Goal: Task Accomplishment & Management: Manage account settings

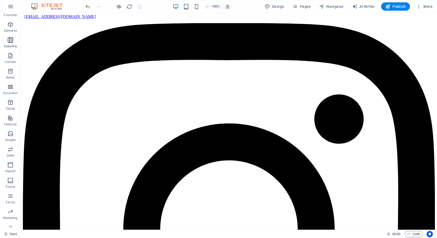
scroll to position [17, 0]
click at [9, 159] on icon "button" at bounding box center [10, 157] width 6 height 6
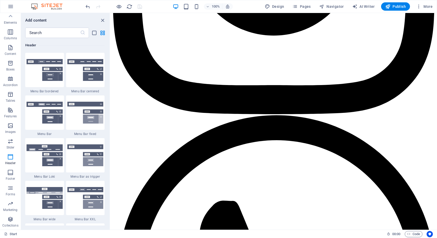
click at [3, 5] on div "100% Design Pages Navigator AI Writer Publish More" at bounding box center [218, 6] width 436 height 12
click at [7, 7] on button "button" at bounding box center [10, 6] width 12 height 12
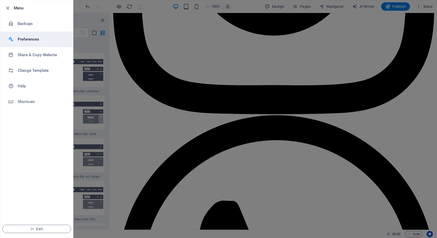
click at [43, 35] on li "Preferences" at bounding box center [36, 39] width 73 height 16
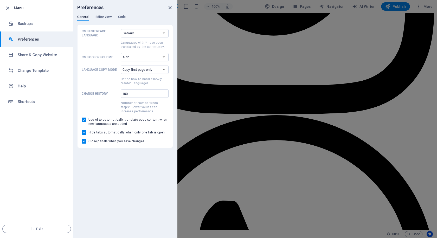
click at [168, 5] on icon "close" at bounding box center [170, 8] width 6 height 6
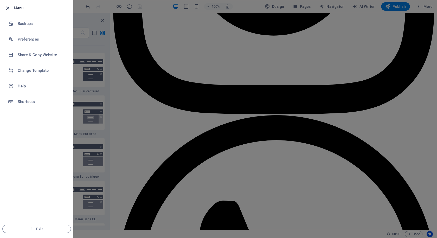
click at [8, 5] on icon "button" at bounding box center [8, 8] width 6 height 6
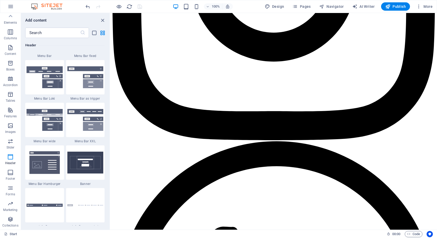
scroll to position [1200, 0]
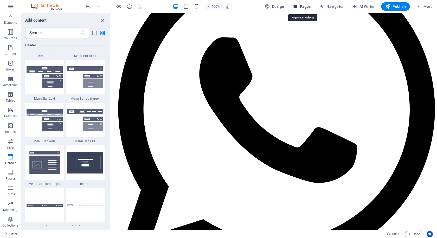
click at [303, 5] on span "Pages" at bounding box center [301, 6] width 18 height 5
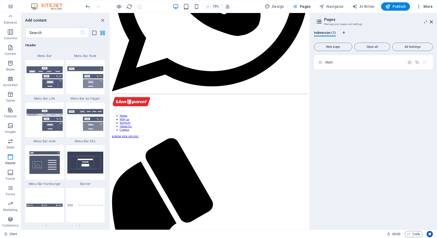
click at [423, 6] on span "More" at bounding box center [424, 6] width 16 height 5
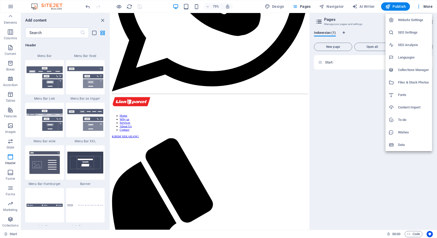
click at [418, 16] on li "Website Settings" at bounding box center [408, 20] width 47 height 12
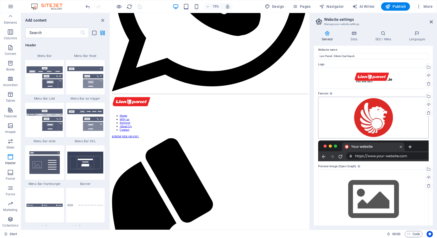
scroll to position [0, 0]
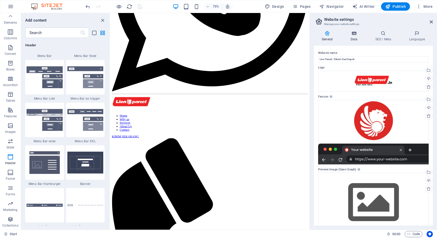
click at [355, 38] on h4 "Data" at bounding box center [354, 36] width 25 height 11
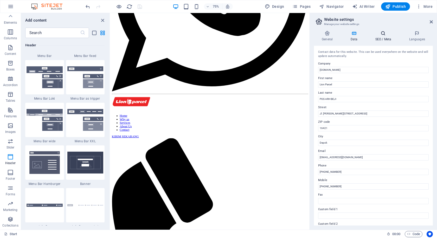
click at [385, 33] on icon at bounding box center [383, 33] width 32 height 5
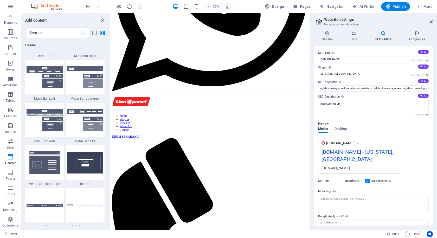
click at [385, 33] on icon at bounding box center [383, 33] width 32 height 5
click at [366, 73] on input "[US_STATE], [GEOGRAPHIC_DATA]" at bounding box center [373, 74] width 111 height 6
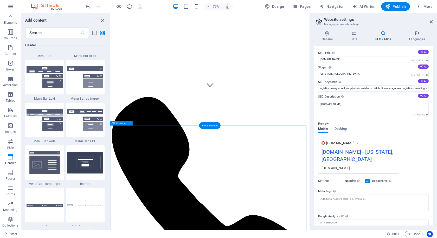
scroll to position [134, 0]
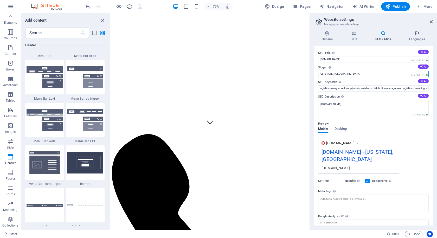
click at [355, 74] on input "[US_STATE], [GEOGRAPHIC_DATA]" at bounding box center [373, 74] width 111 height 6
click at [354, 74] on input "[US_STATE], [GEOGRAPHIC_DATA]" at bounding box center [373, 74] width 111 height 6
click at [347, 71] on input "[US_STATE], [GEOGRAPHIC_DATA]" at bounding box center [373, 74] width 111 height 6
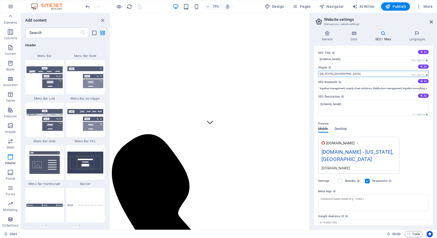
click at [347, 71] on input "[US_STATE], [GEOGRAPHIC_DATA]" at bounding box center [373, 74] width 111 height 6
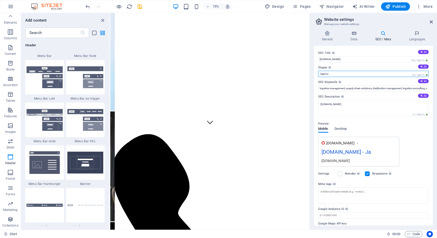
type input "Jagonya"
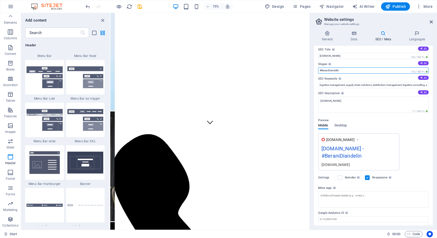
scroll to position [0, 0]
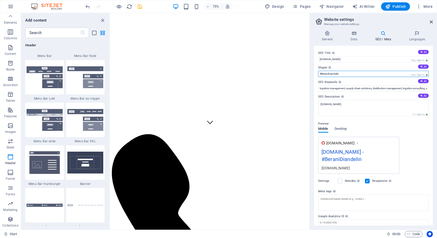
type input "#BeraniDiandelin"
drag, startPoint x: 140, startPoint y: 4, endPoint x: 147, endPoint y: 6, distance: 7.3
click at [141, 4] on icon "save" at bounding box center [140, 7] width 6 height 6
